Goal: Transaction & Acquisition: Purchase product/service

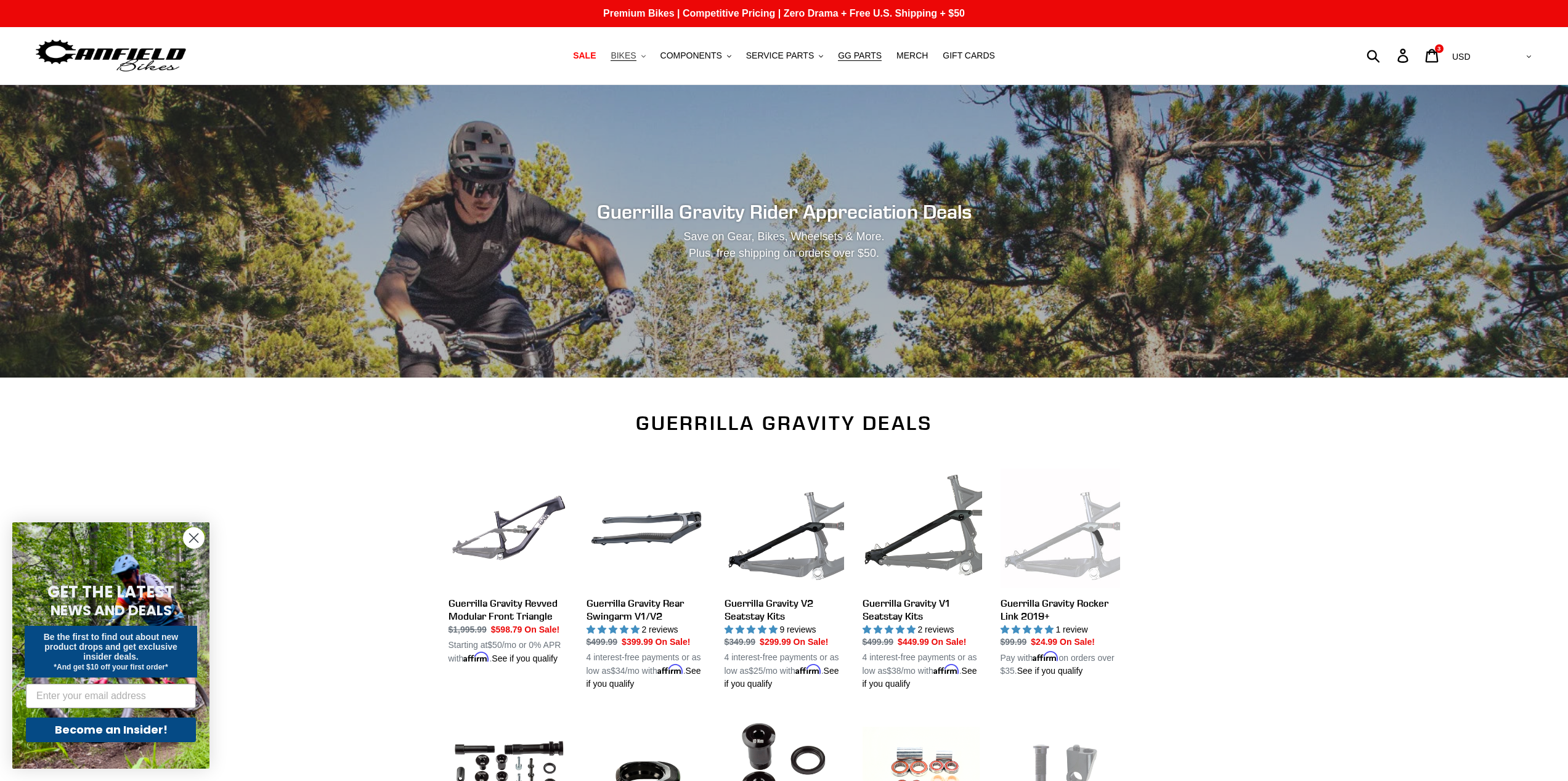
drag, startPoint x: 0, startPoint y: 0, endPoint x: 633, endPoint y: 54, distance: 635.3
click at [633, 54] on span "BIKES" at bounding box center [623, 56] width 25 height 11
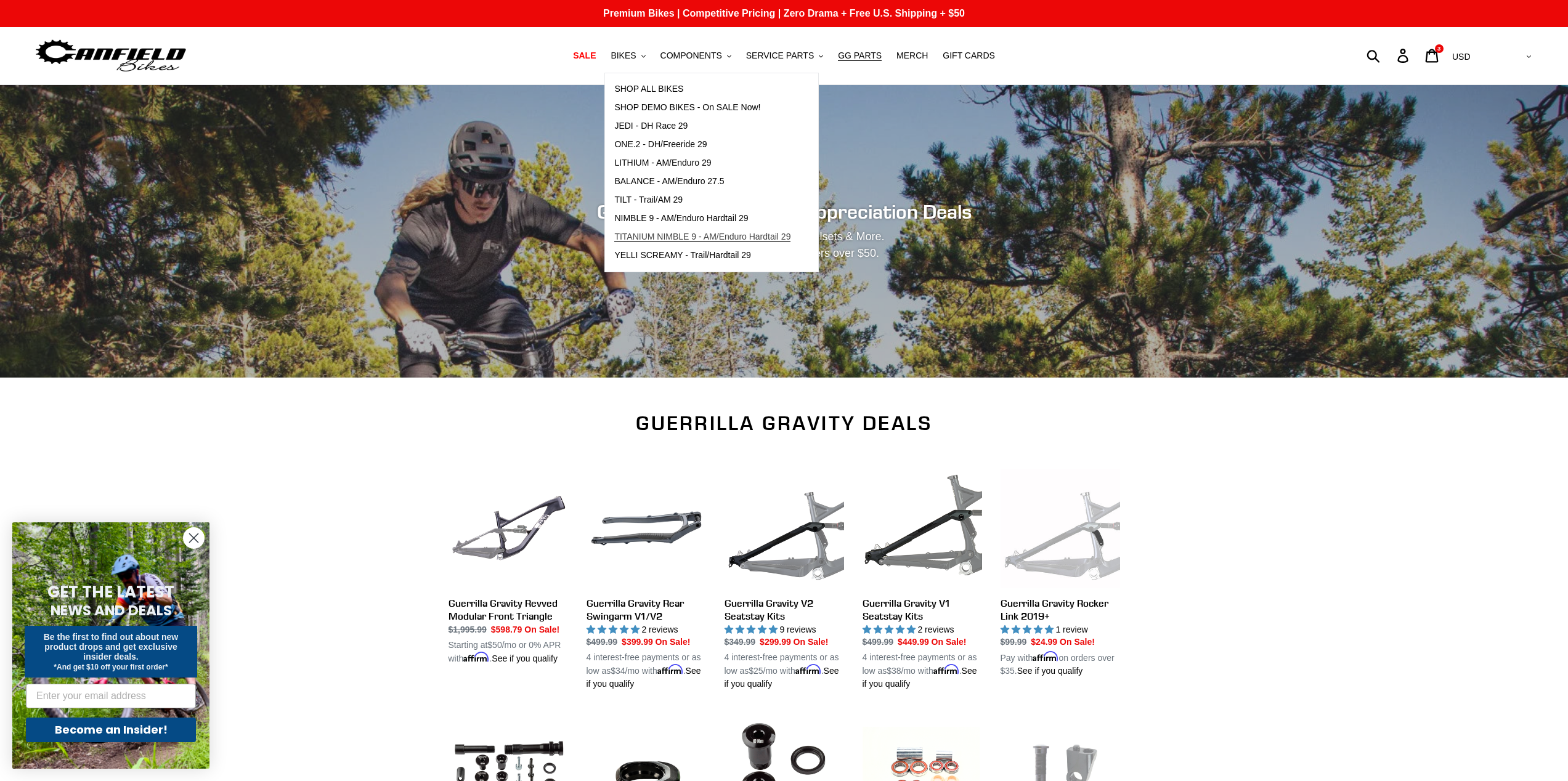
click at [680, 233] on span "TITANIUM NIMBLE 9 - AM/Enduro Hardtail 29" at bounding box center [702, 237] width 176 height 11
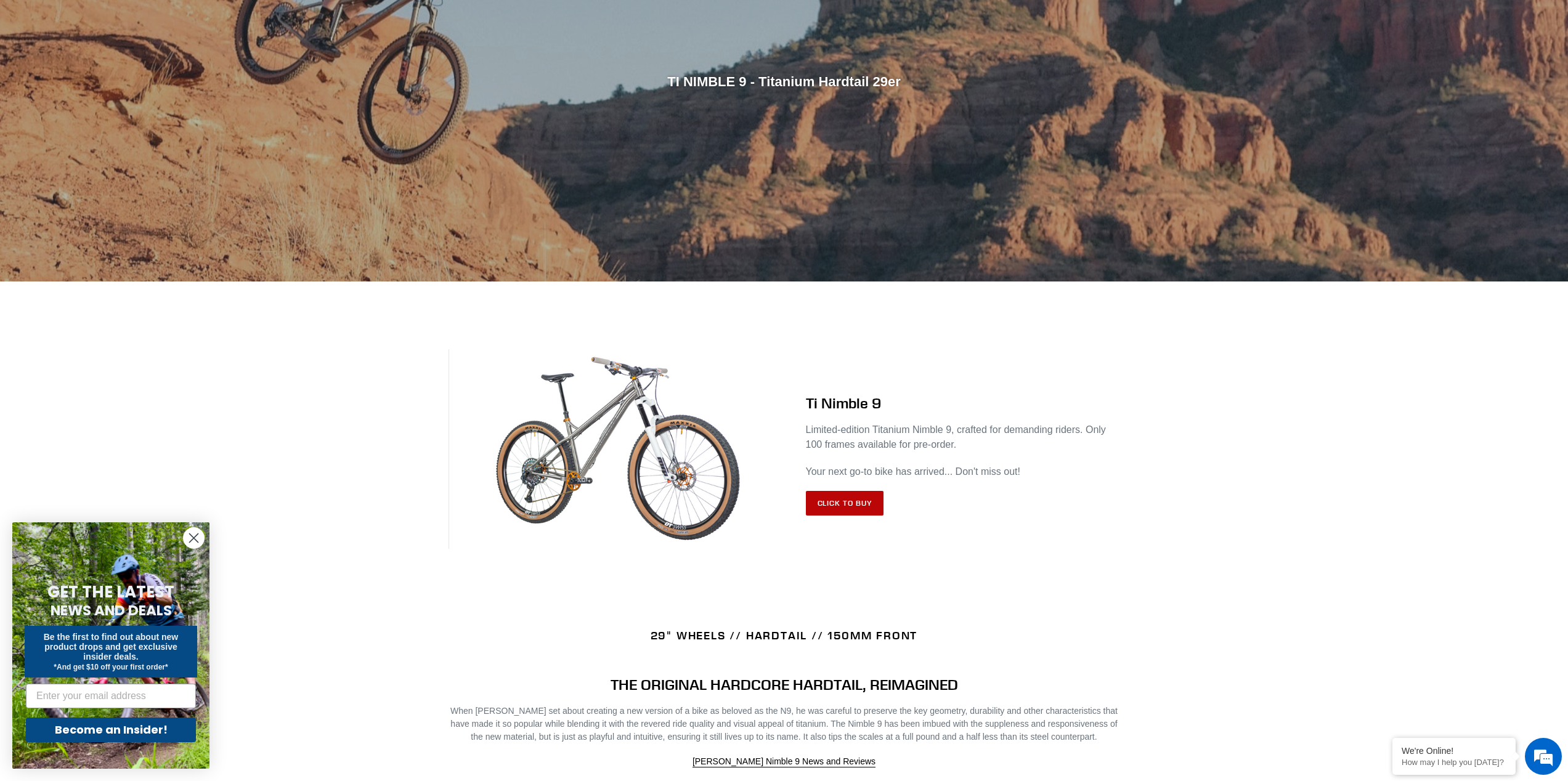
click at [836, 504] on link "Click to Buy" at bounding box center [845, 503] width 78 height 25
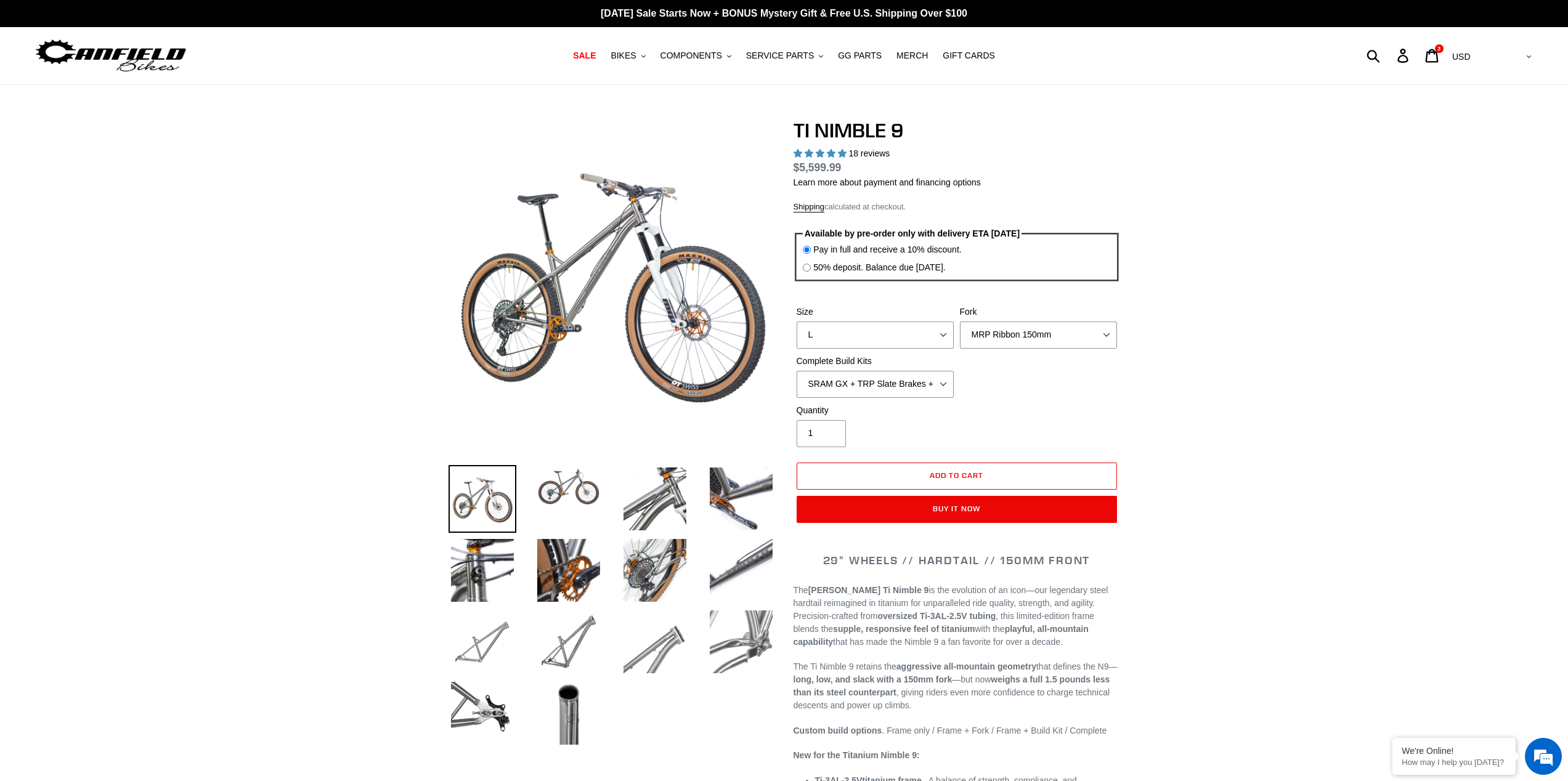
select select "highest-rating"
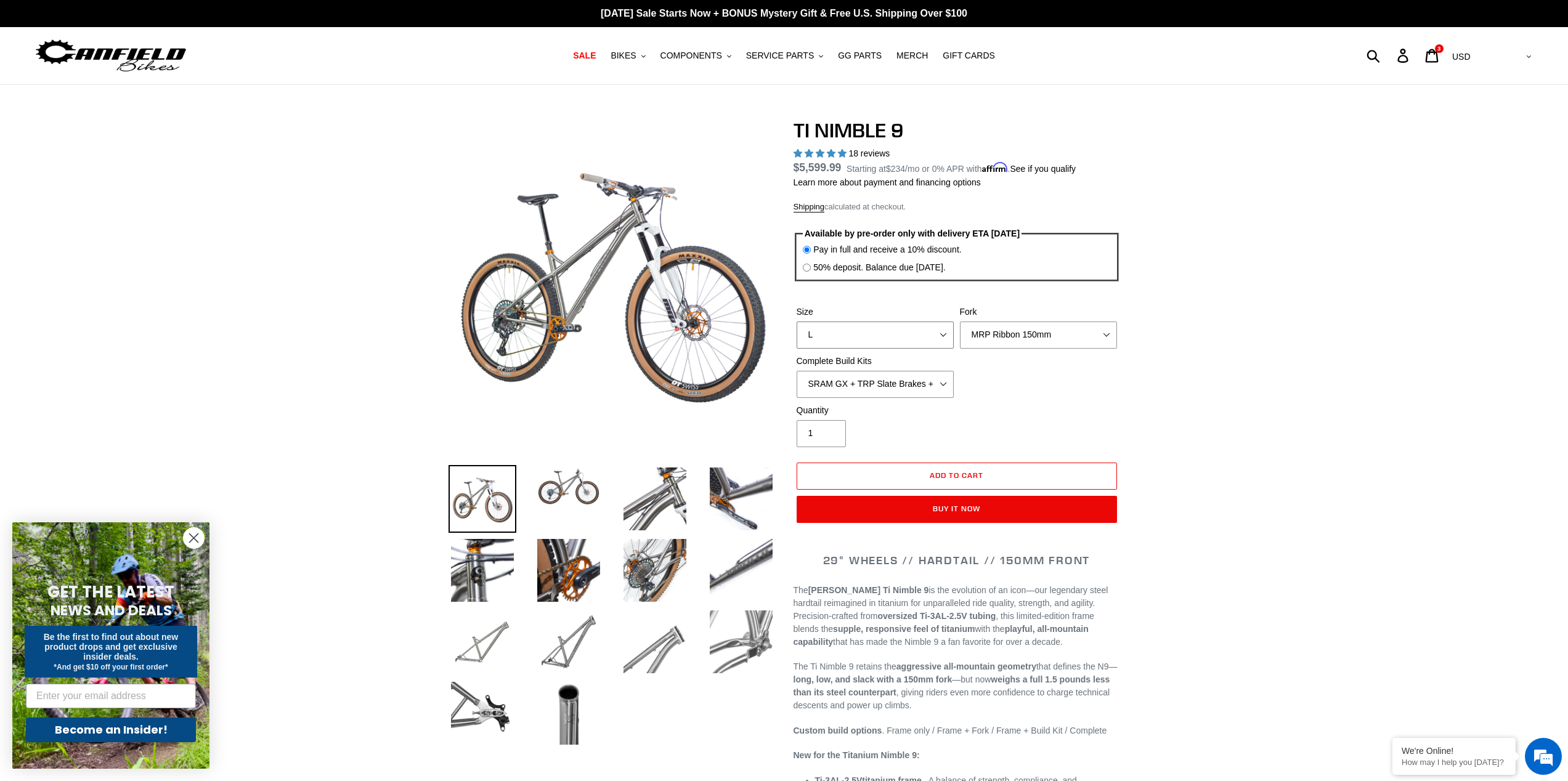
select select "M"
select select "SHIMANO XTR + HOPE Brakes + DT Swiss Carbon Wheels"
select select "Cane Creek Helm 150mm"
click at [634, 58] on span "BIKES" at bounding box center [623, 56] width 25 height 11
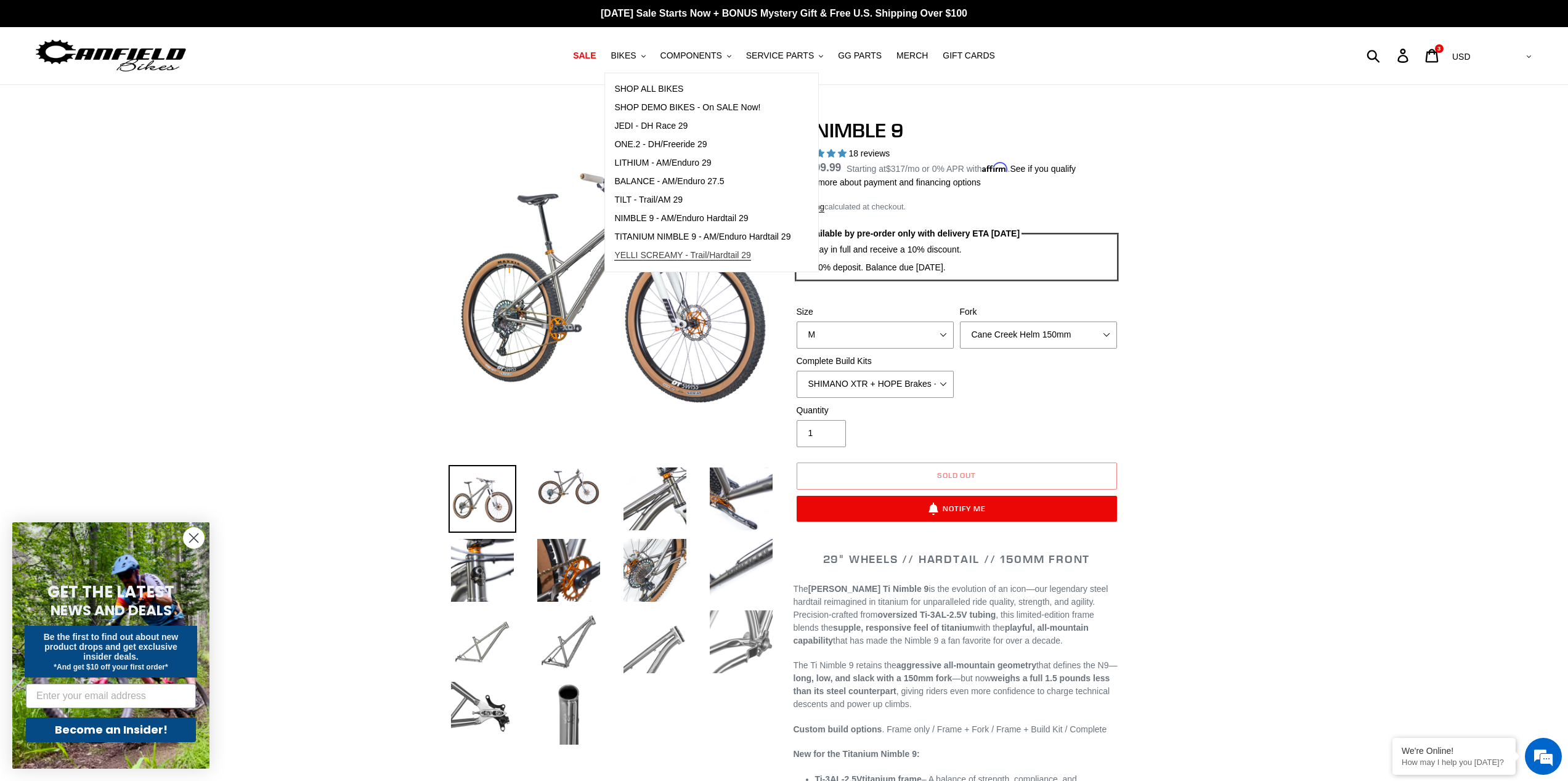
click at [672, 251] on span "YELLI SCREAMY - Trail/Hardtail 29" at bounding box center [683, 256] width 137 height 11
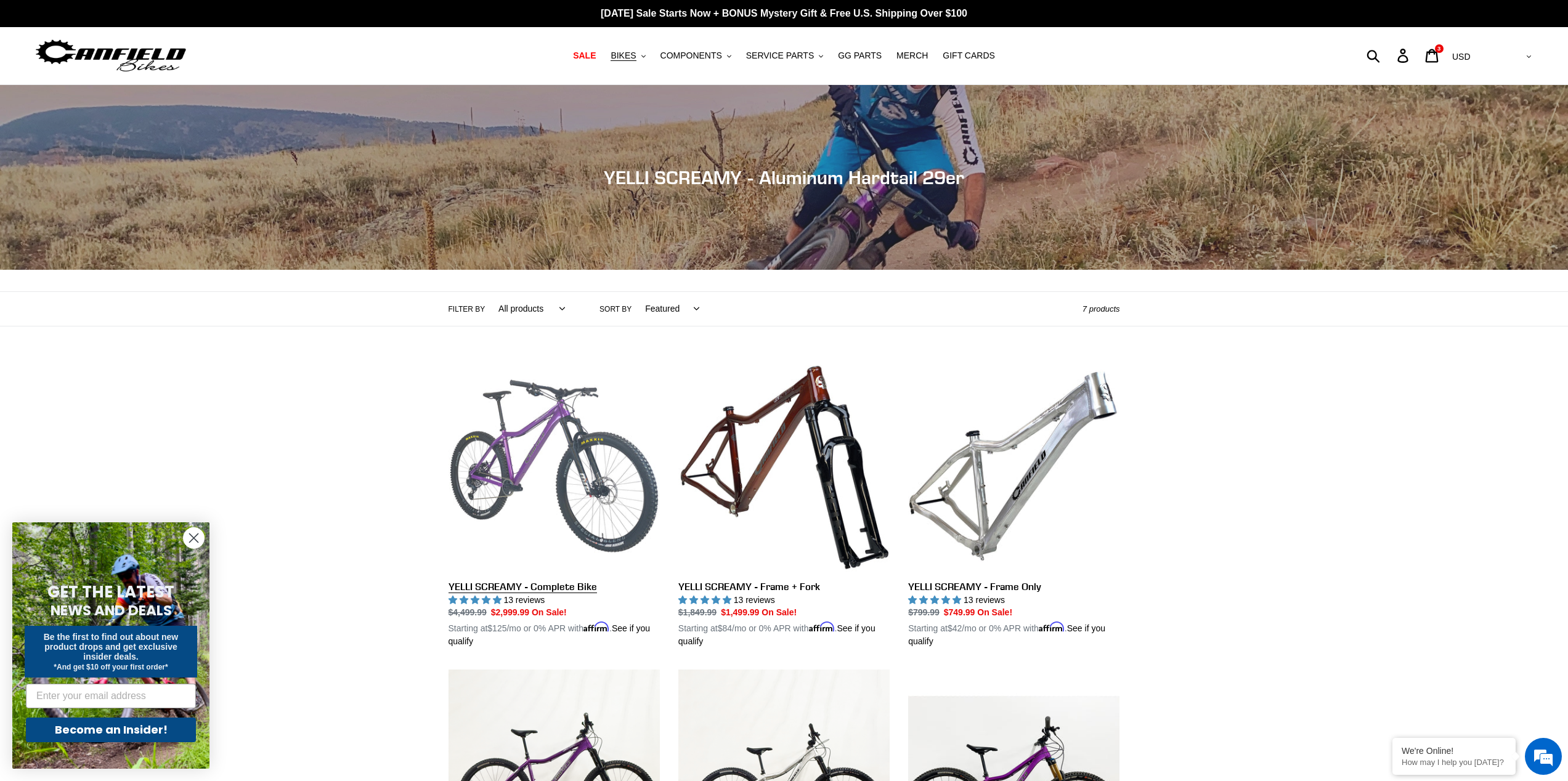
click at [556, 427] on link "YELLI SCREAMY - Complete Bike" at bounding box center [554, 505] width 211 height 288
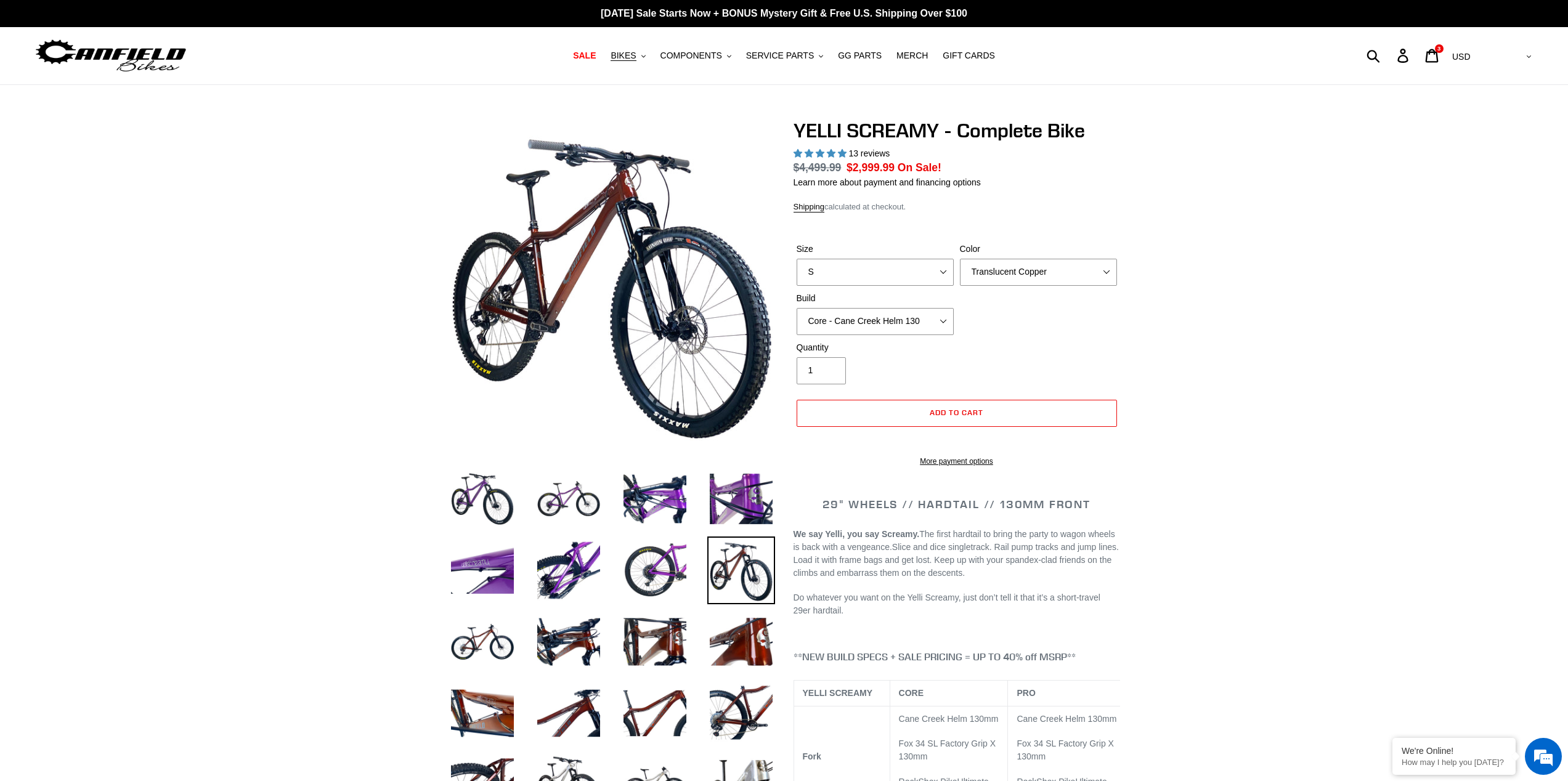
select select "highest-rating"
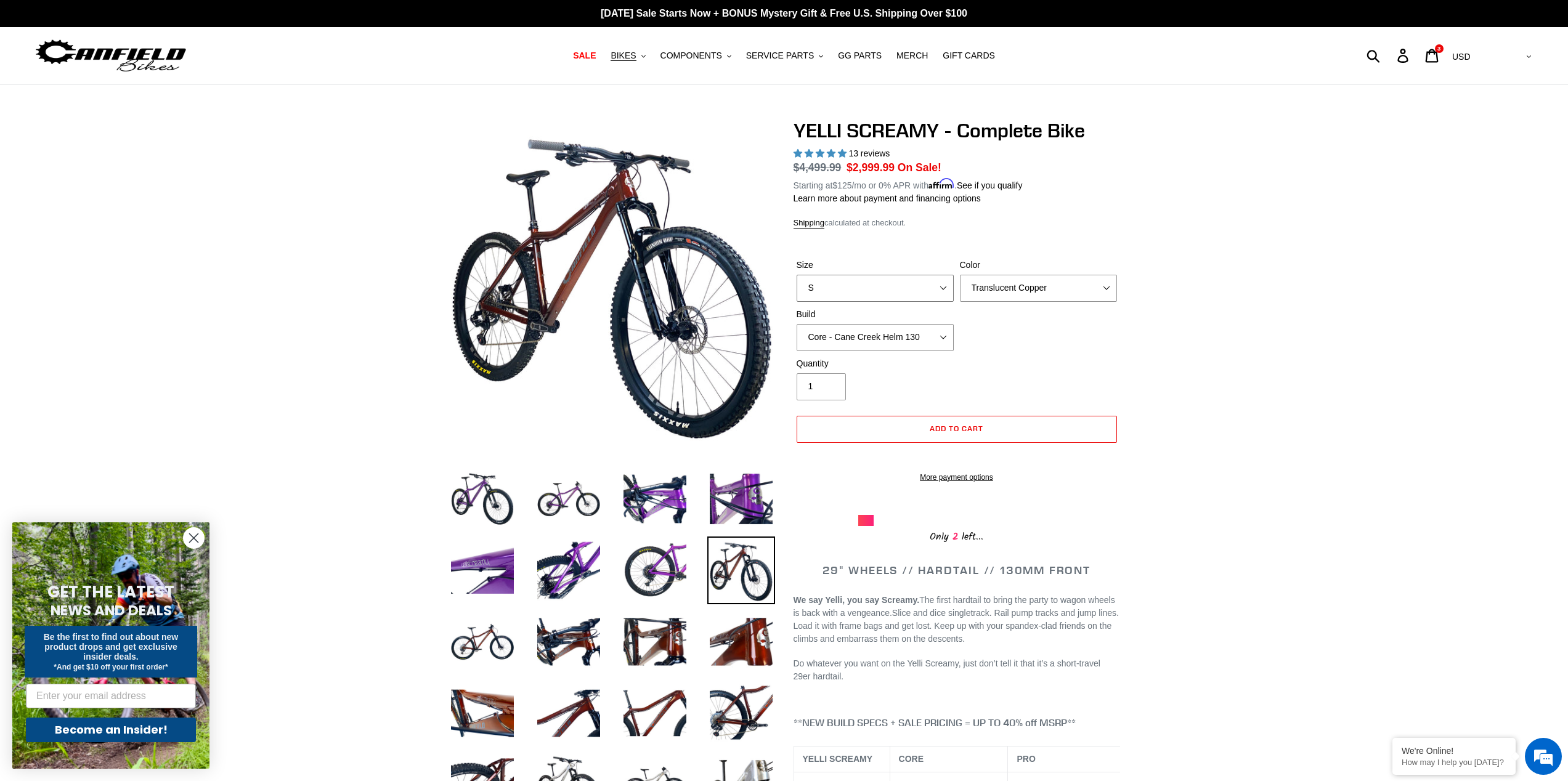
select select "M"
select select "Pro - Cane Creek Helm 130"
click at [476, 650] on img at bounding box center [482, 642] width 68 height 68
